Goal: Share content: Share content

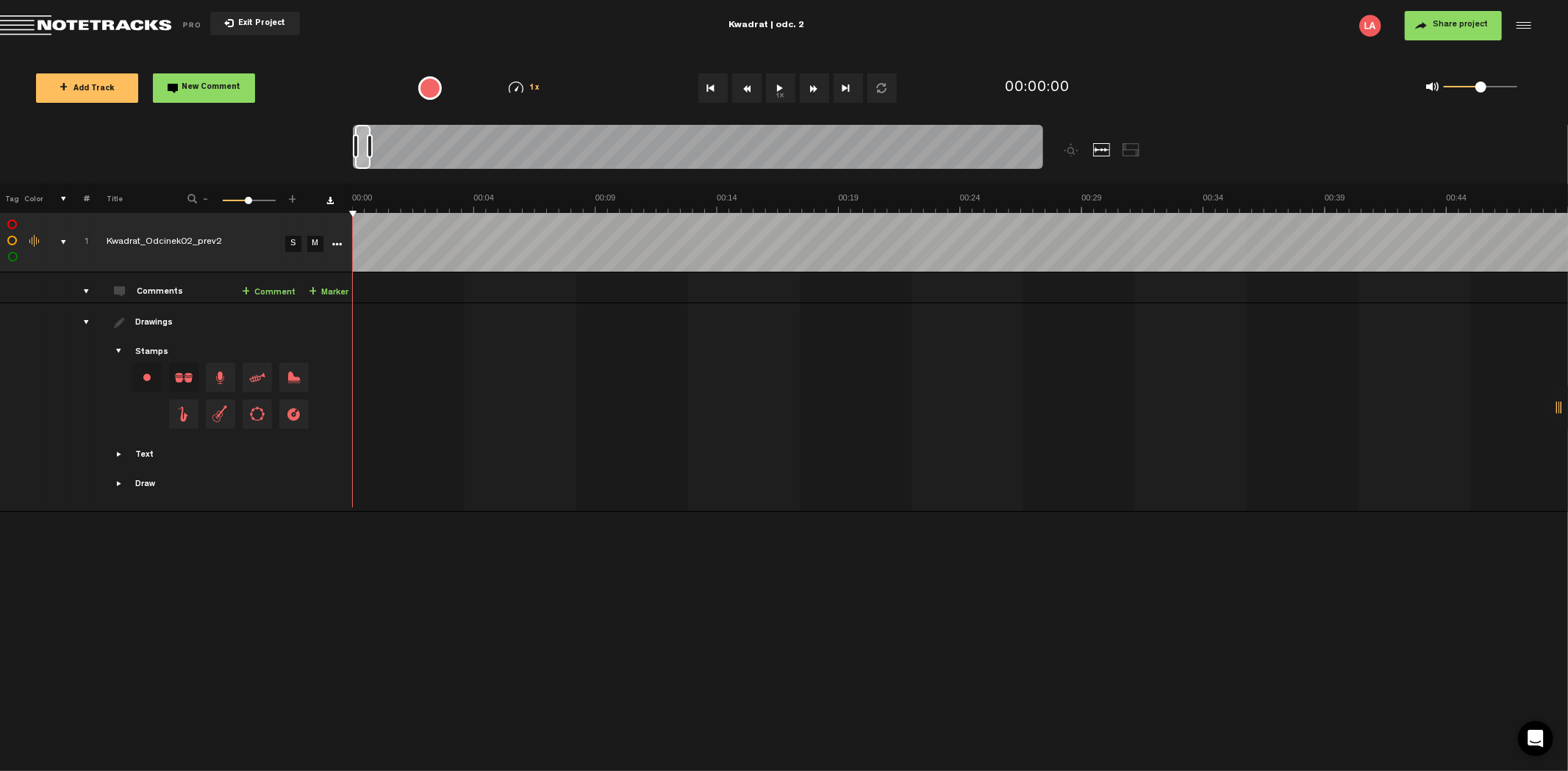
click at [1430, 23] on button "Share project" at bounding box center [1453, 26] width 97 height 30
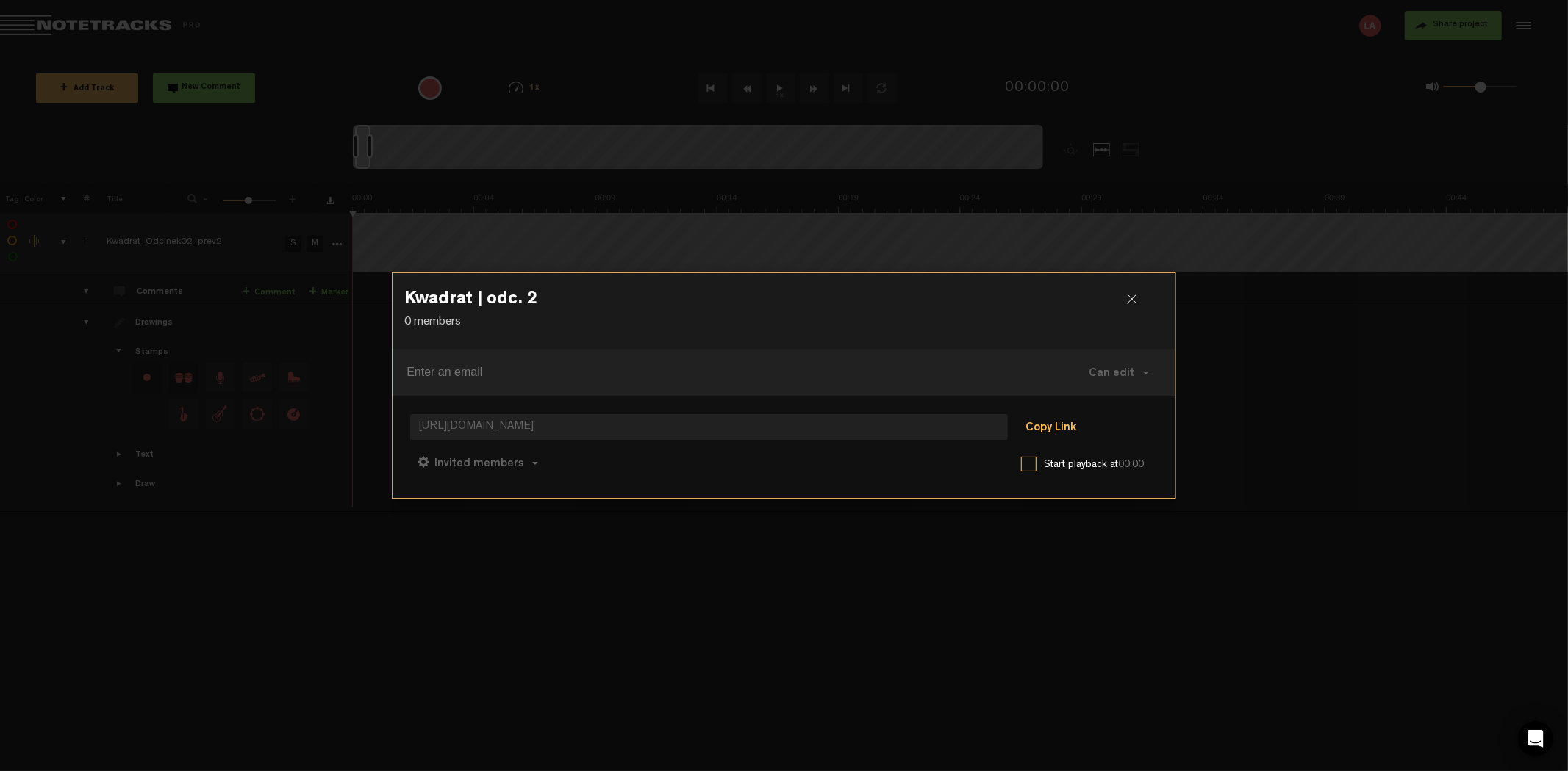
click at [1062, 426] on button "Copy Link" at bounding box center [1051, 428] width 80 height 30
click at [1065, 423] on button "Copy Link" at bounding box center [1051, 428] width 80 height 30
click at [1060, 428] on button "Copy Link" at bounding box center [1051, 428] width 80 height 30
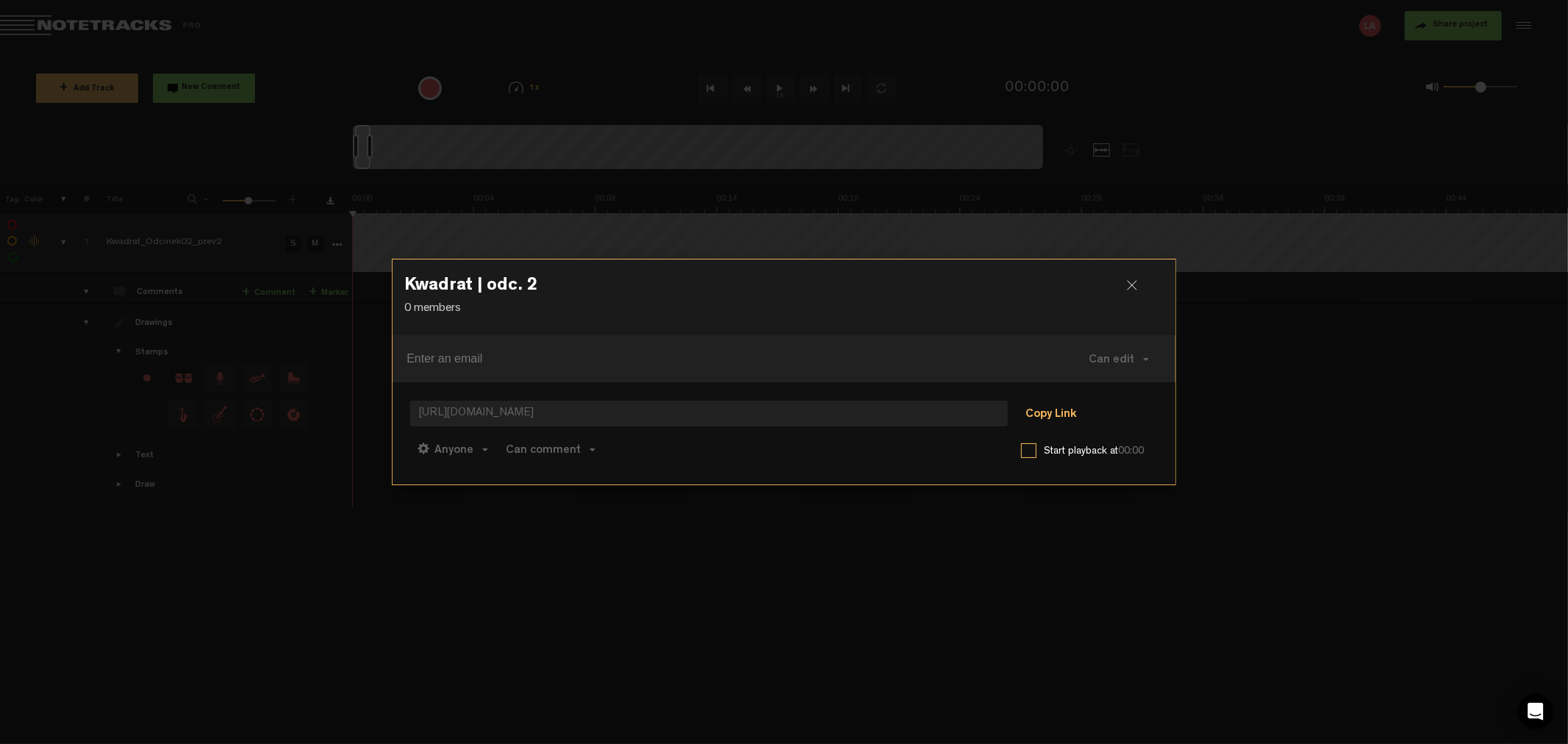
click at [1061, 413] on button "Copy Link" at bounding box center [1051, 415] width 80 height 30
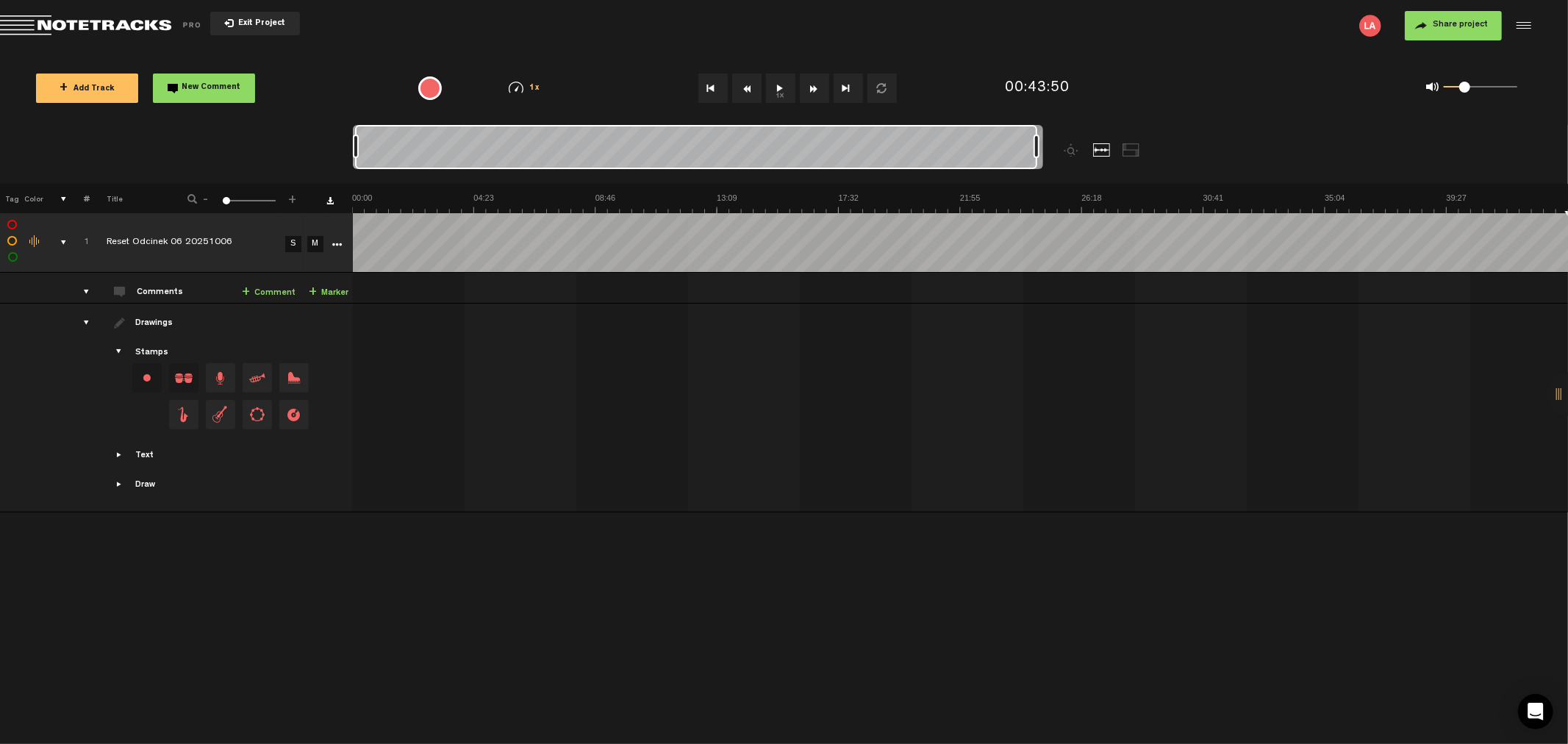
click at [249, 23] on span "Exit Project" at bounding box center [260, 23] width 52 height 8
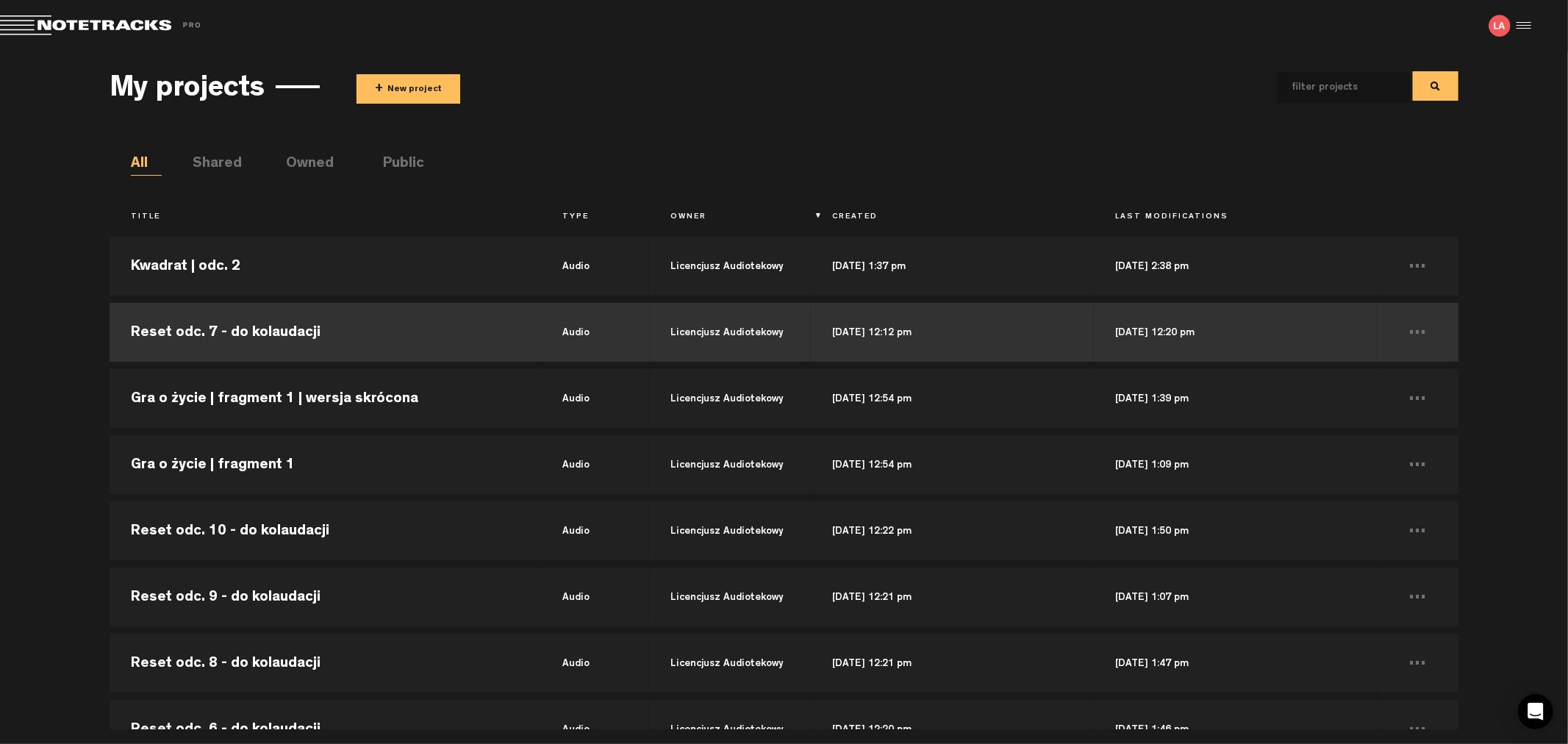
click at [324, 338] on td "Reset odc. 7 - do kolaudacji" at bounding box center [325, 332] width 431 height 66
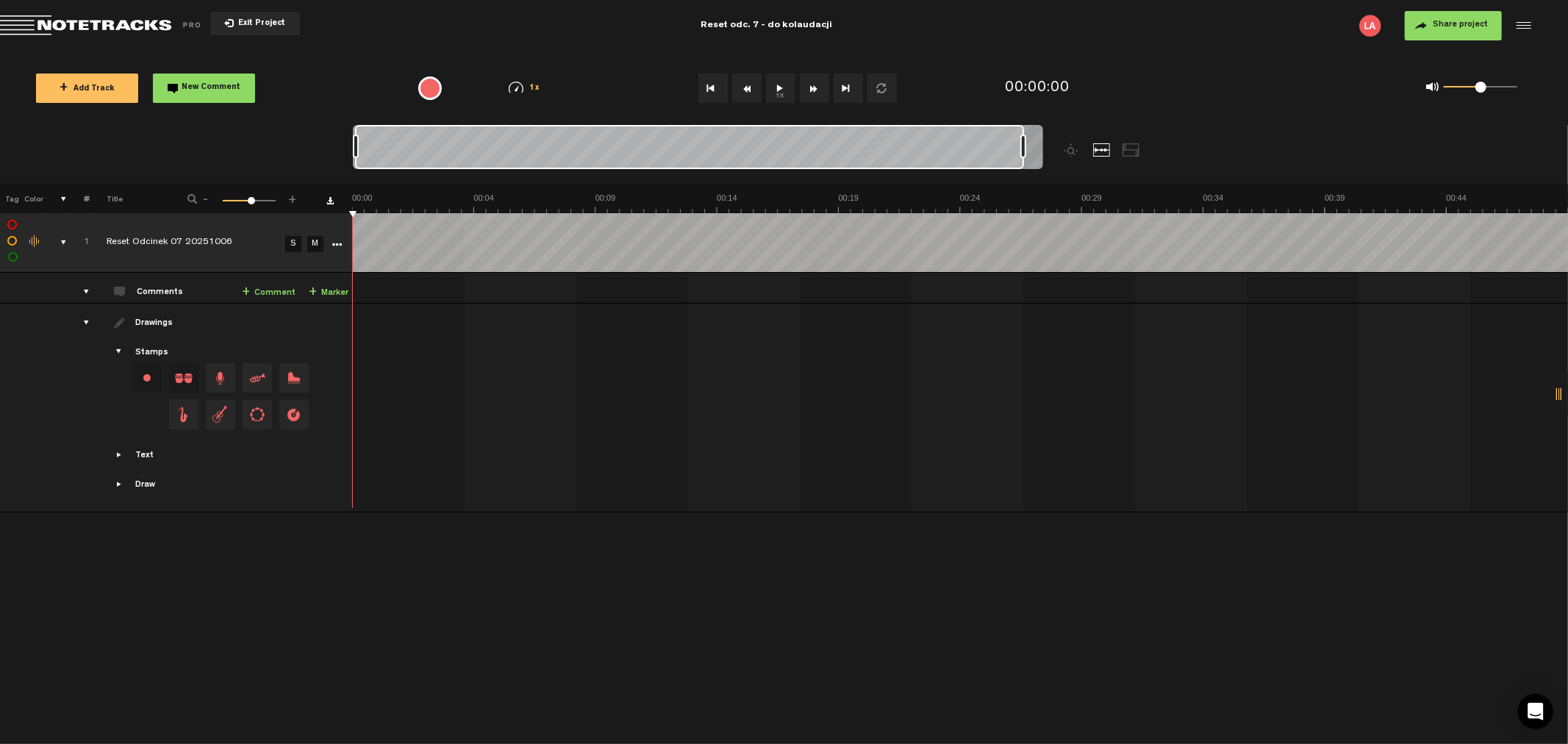
drag, startPoint x: 366, startPoint y: 145, endPoint x: 1144, endPoint y: 115, distance: 778.6
click at [1144, 52] on div "Loading... 100% + Add Track New Comment 1x 0.25x 0.5x 0.75x 1x 1.25x 1.5x 1.75x…" at bounding box center [784, 52] width 1568 height 0
click at [774, 83] on button "1x" at bounding box center [781, 88] width 30 height 30
drag, startPoint x: 1477, startPoint y: 84, endPoint x: 1467, endPoint y: 86, distance: 10.2
click at [1467, 86] on span at bounding box center [1468, 87] width 11 height 11
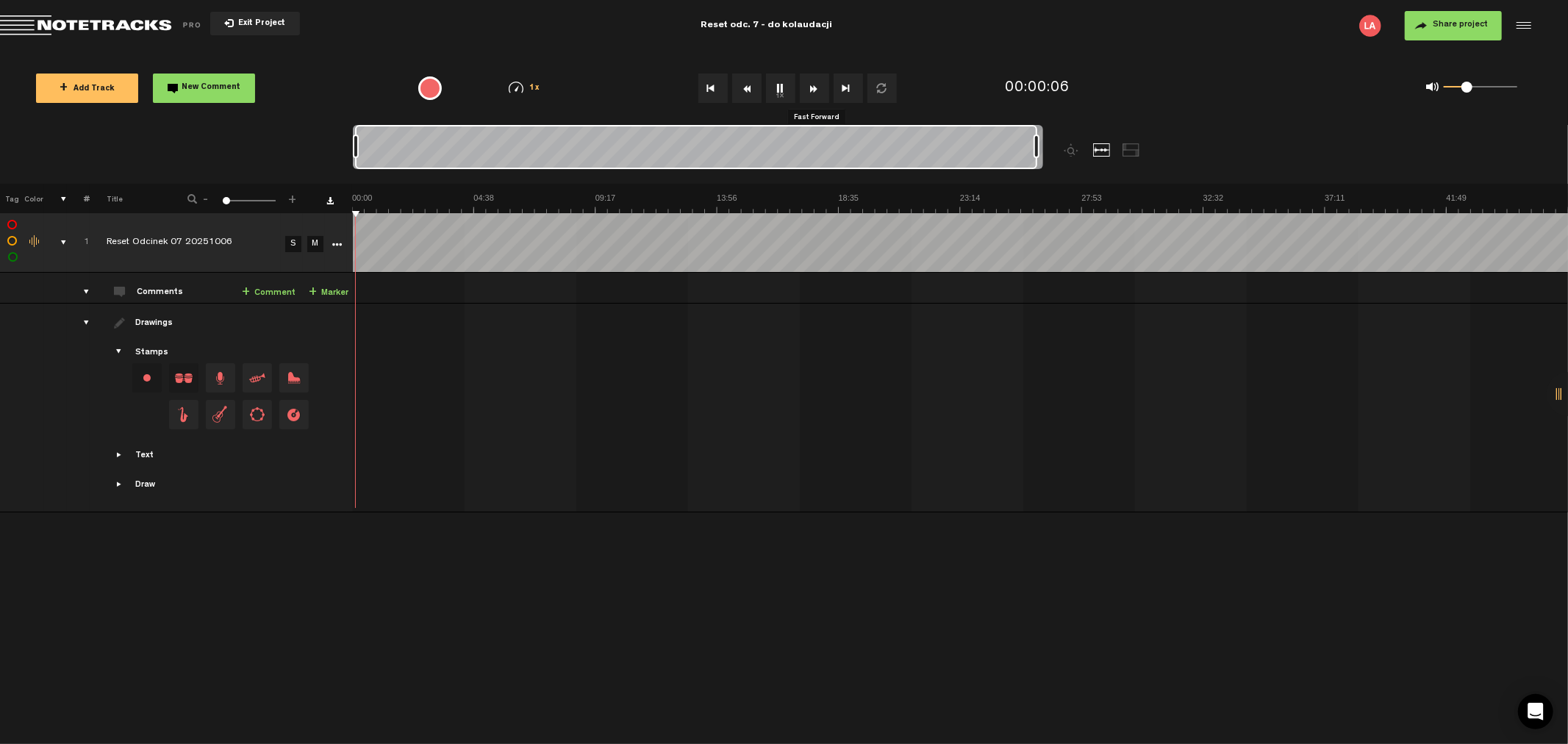
click at [811, 87] on button "Fast Forward" at bounding box center [814, 88] width 30 height 30
drag, startPoint x: 1465, startPoint y: 86, endPoint x: 1473, endPoint y: 84, distance: 8.2
click at [1473, 84] on span at bounding box center [1473, 87] width 11 height 11
